Goal: Entertainment & Leisure: Consume media (video, audio)

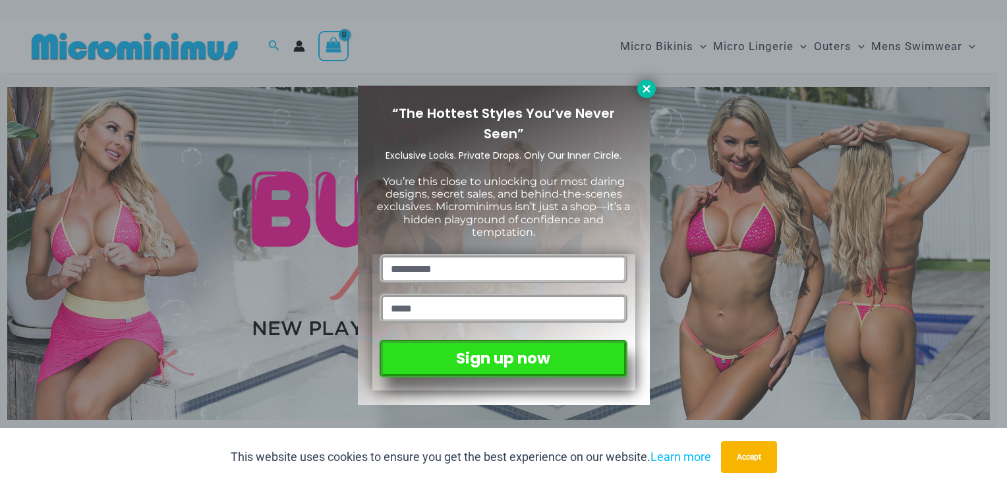
click at [641, 88] on icon at bounding box center [647, 89] width 12 height 12
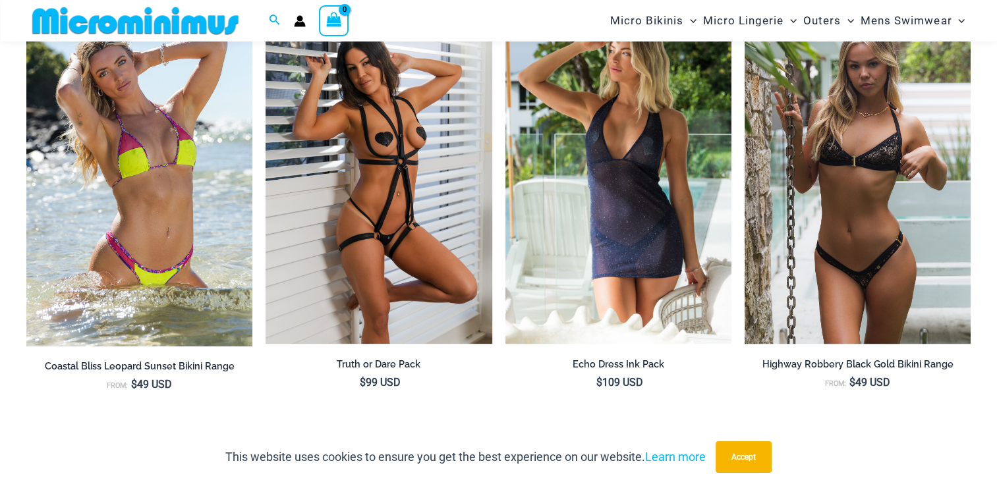
scroll to position [1175, 0]
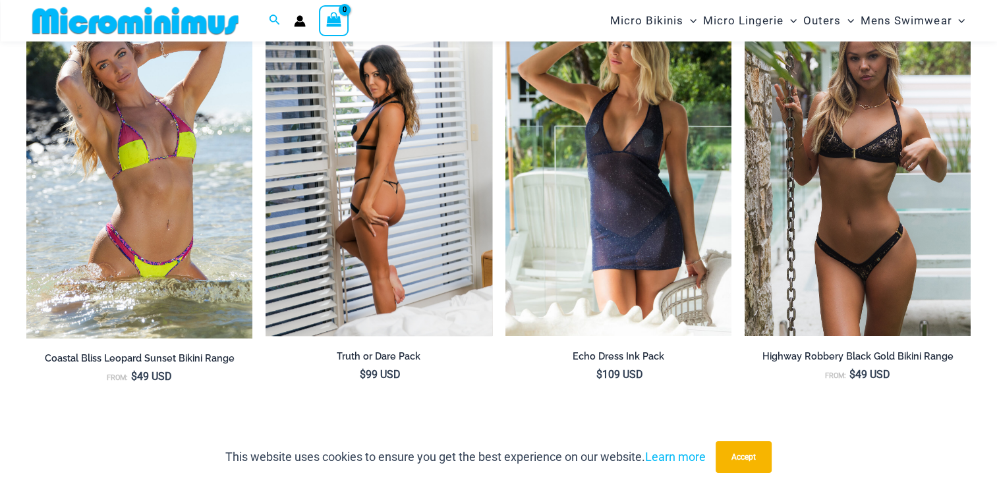
click at [422, 181] on img at bounding box center [379, 166] width 226 height 339
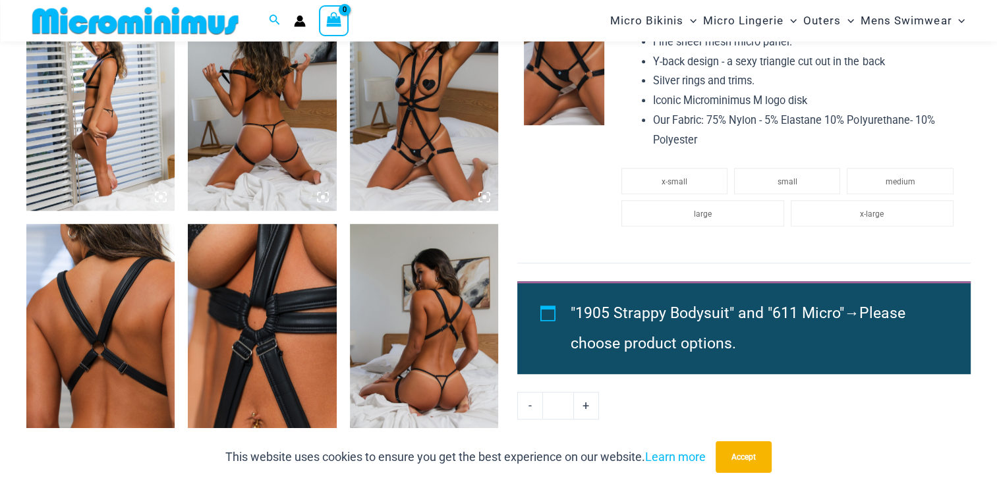
scroll to position [1051, 0]
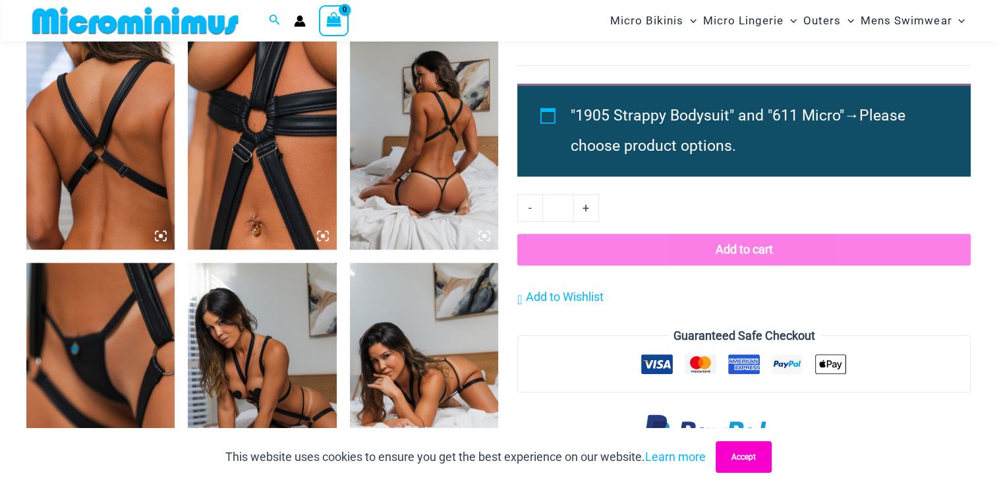
drag, startPoint x: 749, startPoint y: 450, endPoint x: 714, endPoint y: 452, distance: 35.0
click at [745, 450] on button "Accept" at bounding box center [744, 458] width 56 height 32
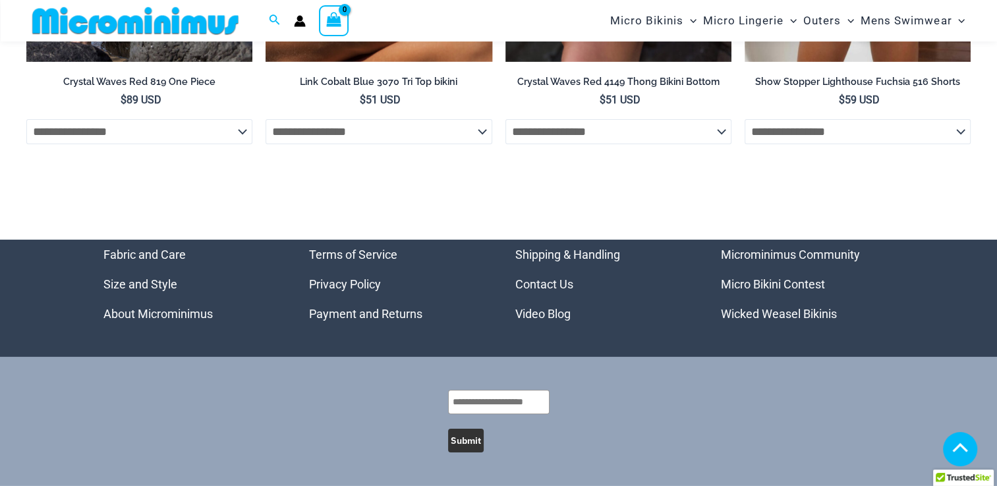
scroll to position [4403, 0]
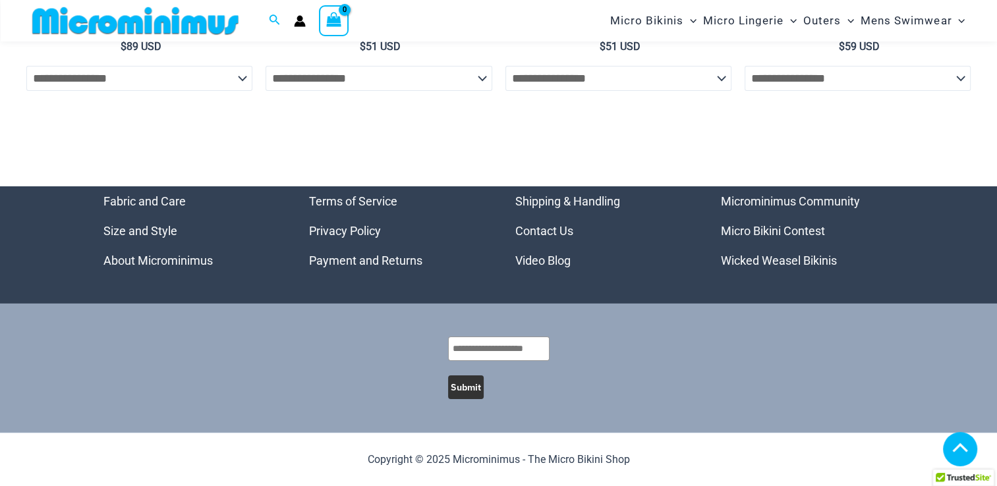
click at [558, 264] on link "Video Blog" at bounding box center [542, 261] width 55 height 14
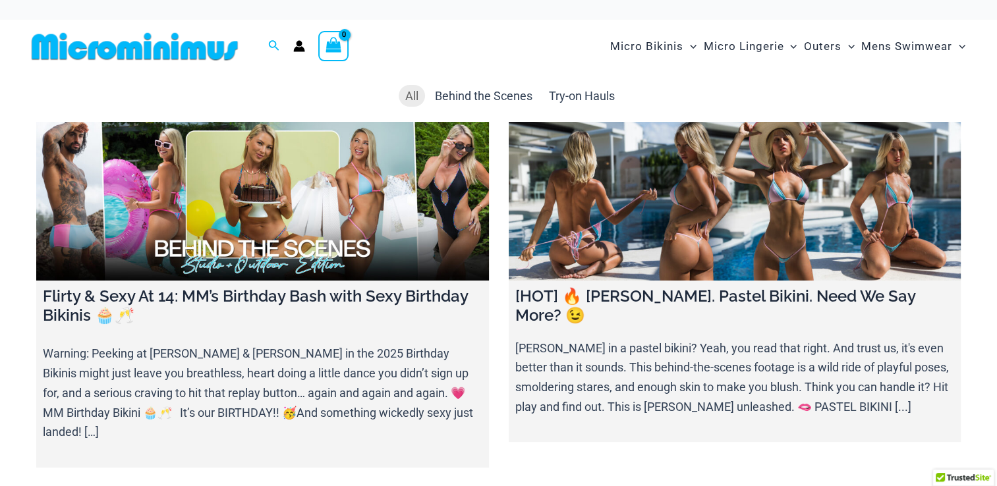
click at [578, 221] on link at bounding box center [735, 201] width 453 height 159
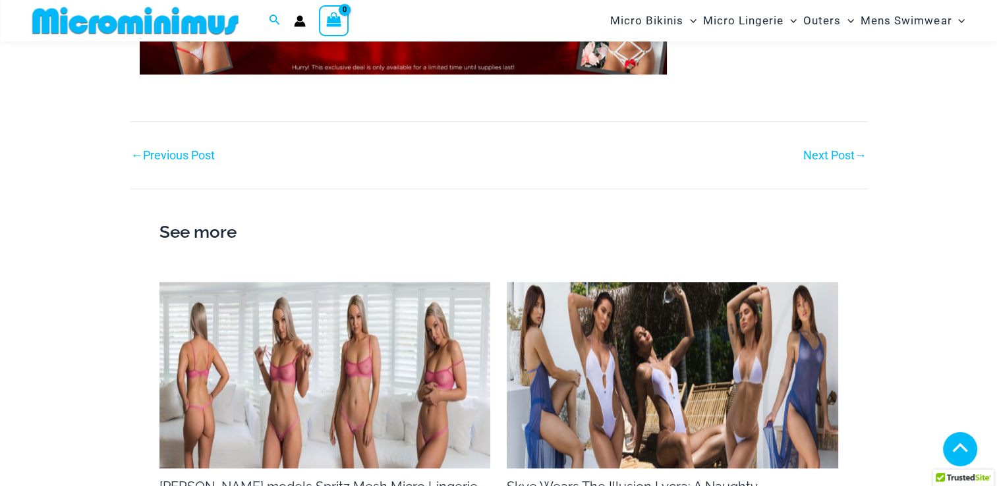
scroll to position [1571, 0]
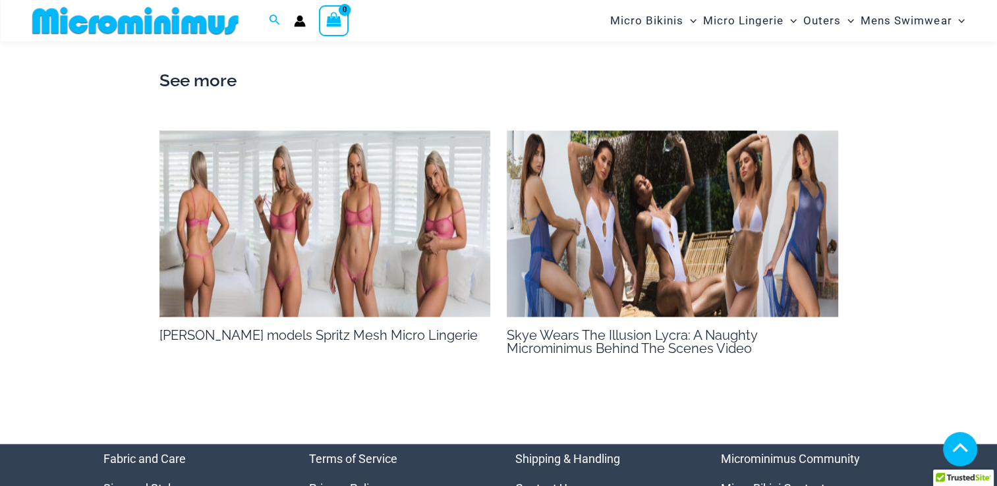
click at [430, 212] on img at bounding box center [326, 224] width 332 height 187
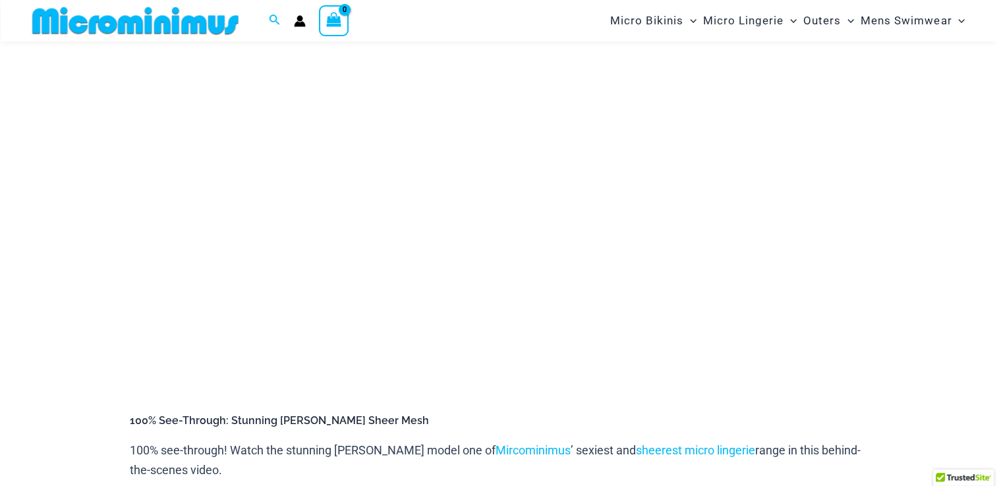
scroll to position [187, 0]
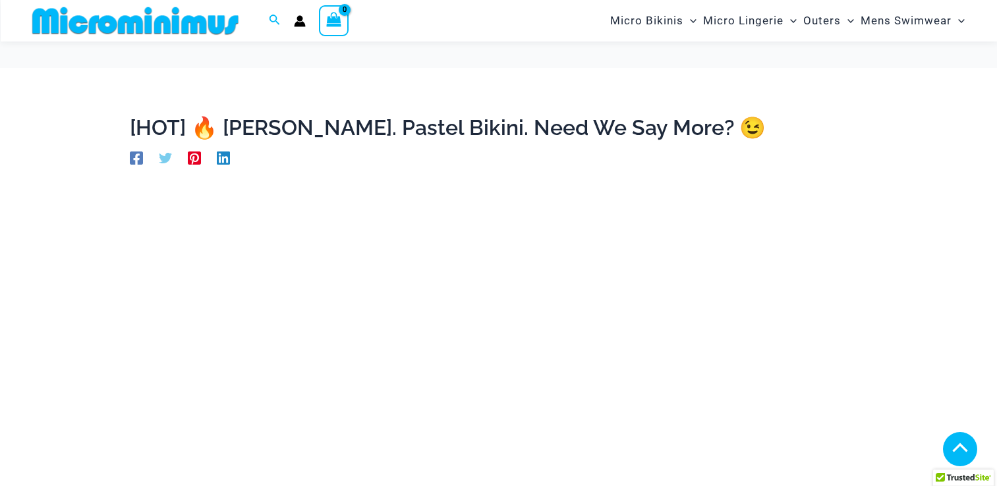
scroll to position [1548, 0]
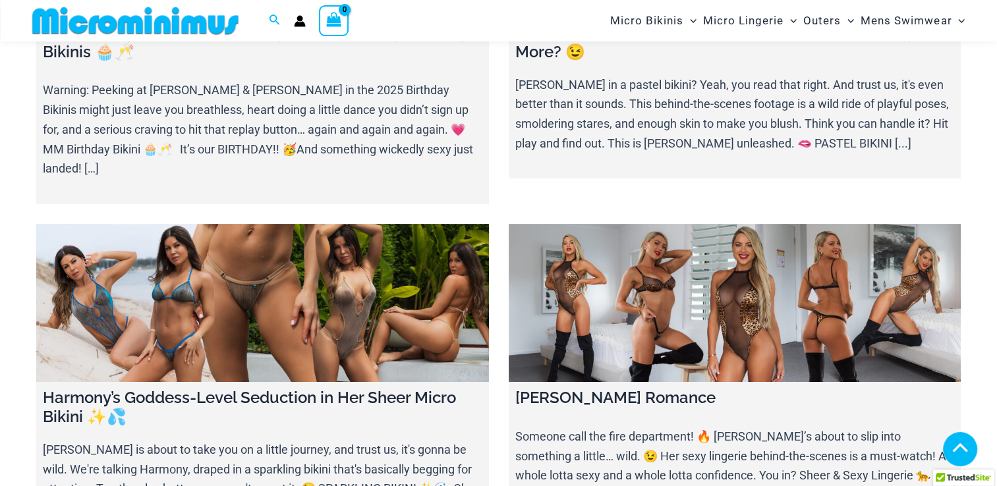
scroll to position [250, 0]
